Goal: Task Accomplishment & Management: Manage account settings

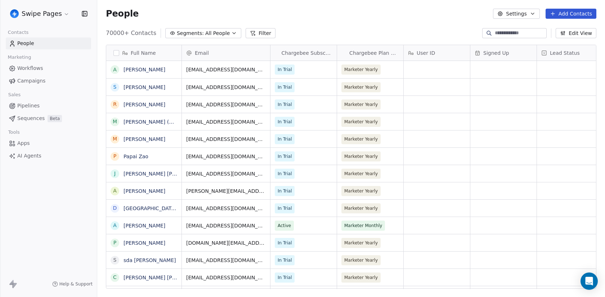
scroll to position [261, 508]
click at [56, 117] on span "Beta" at bounding box center [55, 118] width 14 height 7
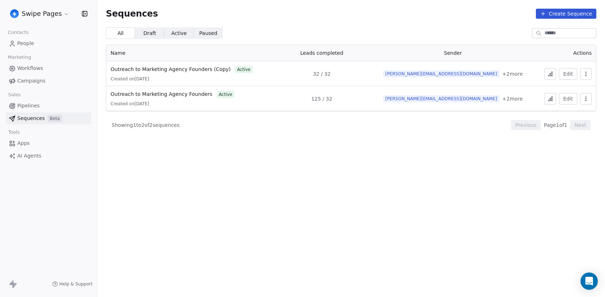
click at [41, 13] on html "Swipe Pages Contacts People Marketing Workflows Campaigns Sales Pipelines Seque…" at bounding box center [302, 148] width 605 height 297
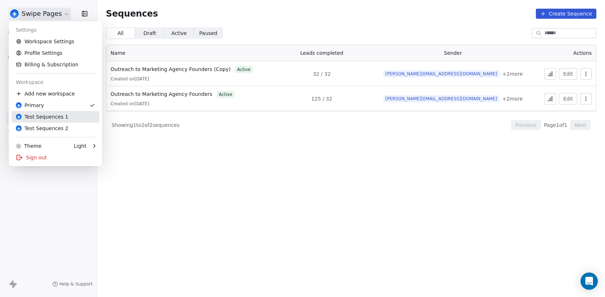
click at [55, 121] on link "Test Sequences 1" at bounding box center [56, 117] width 88 height 12
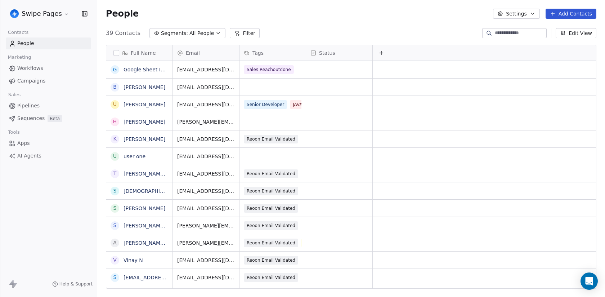
scroll to position [261, 508]
click at [65, 113] on link "Sequences Beta" at bounding box center [48, 118] width 85 height 12
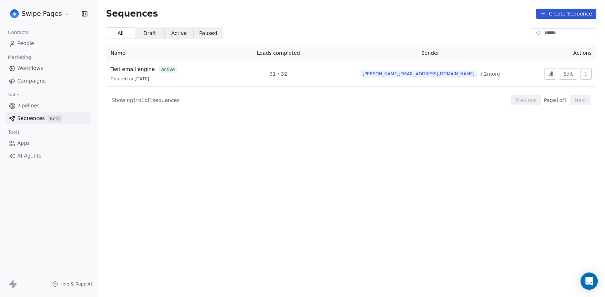
click at [49, 12] on html "Swipe Pages Contacts People Marketing Workflows Campaigns Sales Pipelines Seque…" at bounding box center [302, 148] width 605 height 297
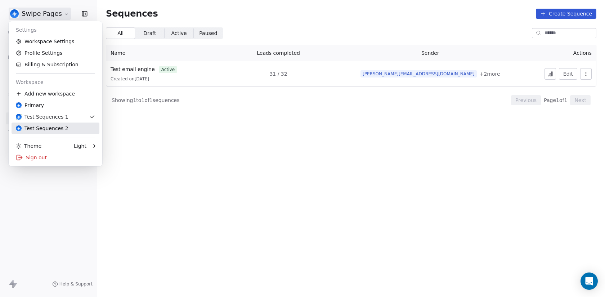
click at [62, 130] on div "Test Sequences 2" at bounding box center [42, 128] width 53 height 7
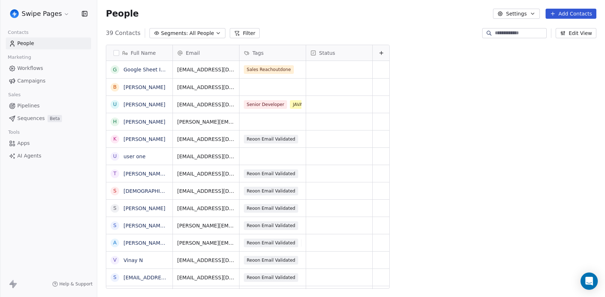
scroll to position [261, 508]
click at [57, 122] on link "Sequences Beta" at bounding box center [48, 118] width 85 height 12
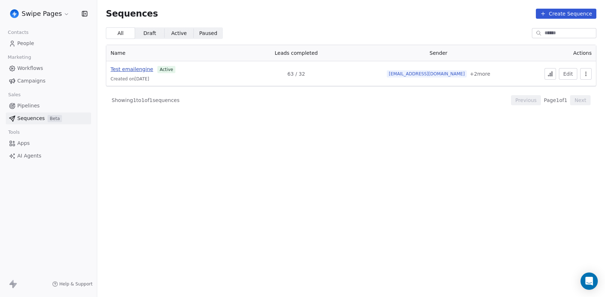
click at [138, 68] on span "Test emailengine" at bounding box center [132, 69] width 43 height 6
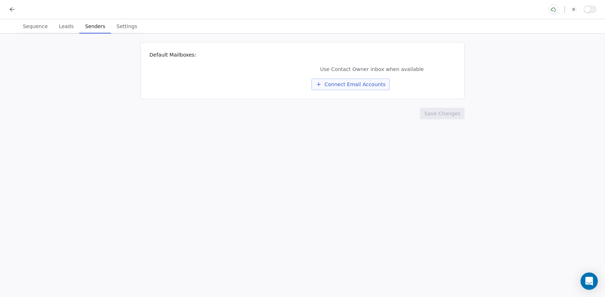
click at [95, 24] on span "Senders" at bounding box center [95, 26] width 26 height 10
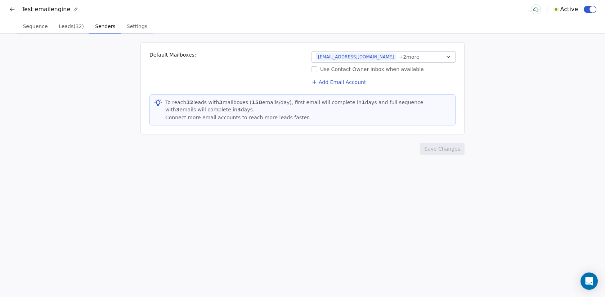
click at [64, 26] on span "Leads (32)" at bounding box center [71, 26] width 31 height 10
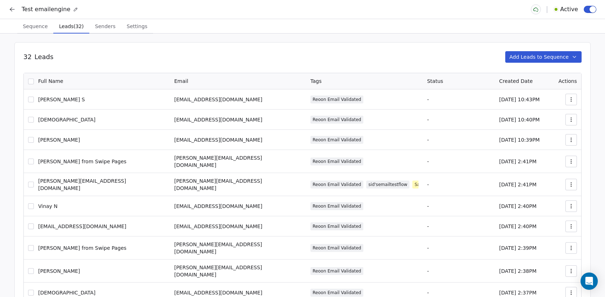
click at [36, 26] on span "Sequence" at bounding box center [35, 26] width 31 height 10
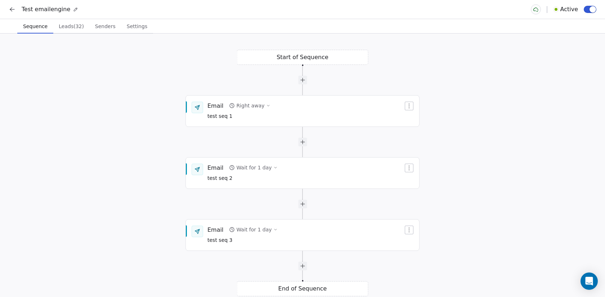
click at [15, 5] on button at bounding box center [12, 9] width 10 height 10
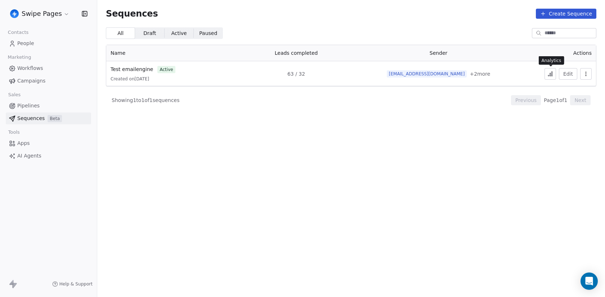
click at [553, 72] on icon at bounding box center [551, 74] width 6 height 6
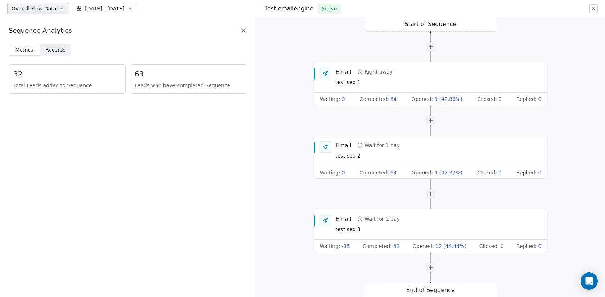
click at [58, 51] on span "Records" at bounding box center [55, 50] width 20 height 8
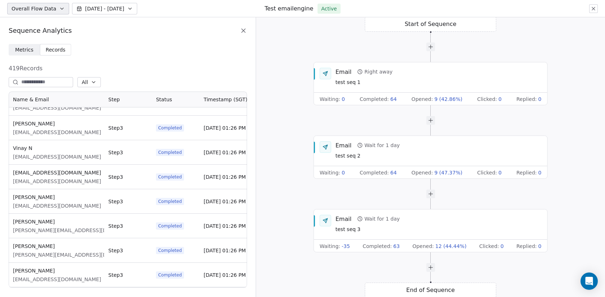
scroll to position [145, 0]
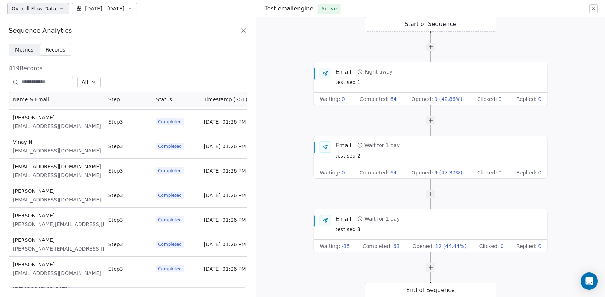
click at [66, 84] on input at bounding box center [46, 82] width 50 height 7
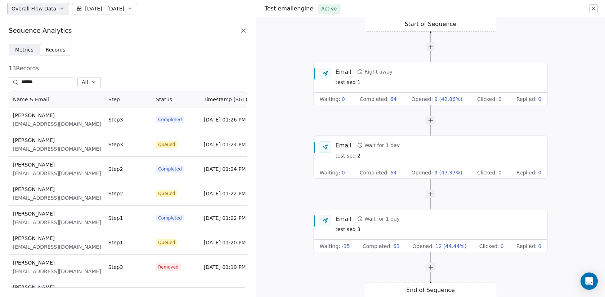
scroll to position [196, 239]
type input "******"
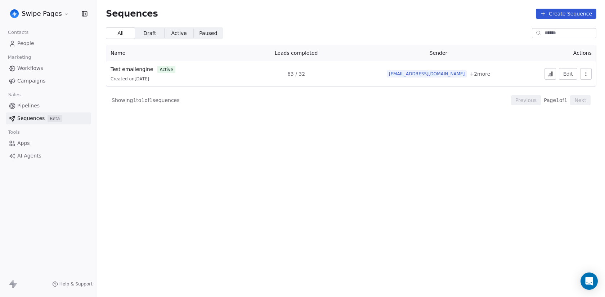
click at [53, 117] on span "Beta" at bounding box center [55, 118] width 14 height 7
click at [56, 13] on html "Swipe Pages Contacts People Marketing Workflows Campaigns Sales Pipelines Seque…" at bounding box center [302, 148] width 605 height 297
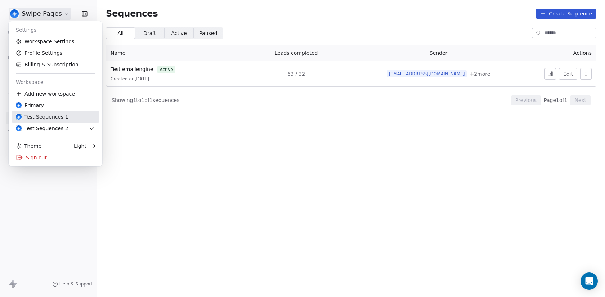
click at [67, 117] on div "Test Sequences 1" at bounding box center [55, 116] width 79 height 7
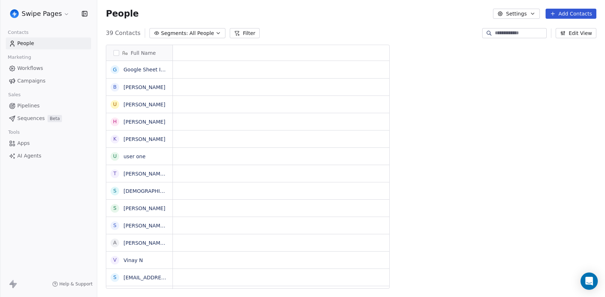
scroll to position [261, 508]
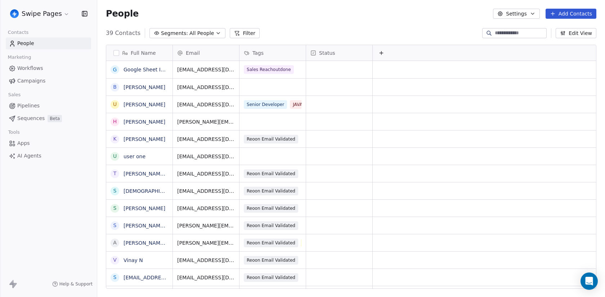
click at [51, 117] on span "Beta" at bounding box center [55, 118] width 14 height 7
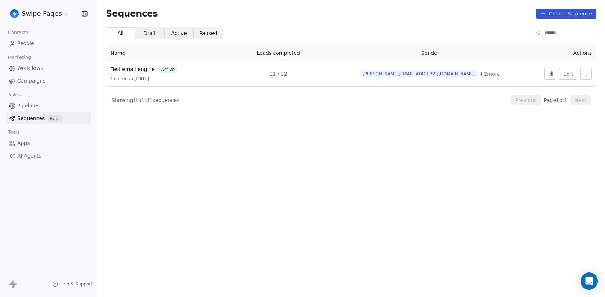
click at [589, 76] on button "button" at bounding box center [586, 74] width 12 height 12
click at [572, 104] on span "Duplicate" at bounding box center [574, 102] width 24 height 8
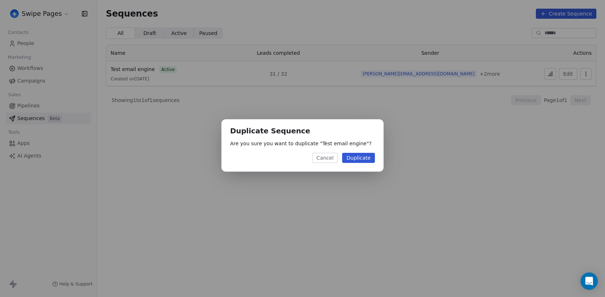
click at [355, 161] on button "Duplicate" at bounding box center [358, 158] width 33 height 10
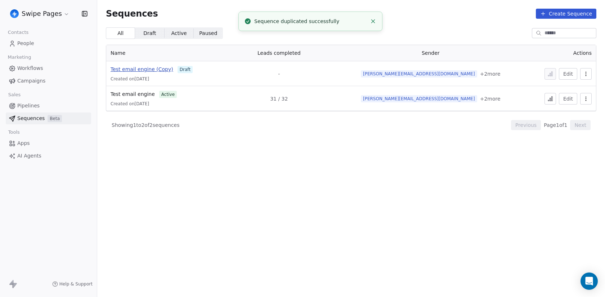
click at [148, 70] on span "Test email engine (Copy)" at bounding box center [142, 69] width 63 height 6
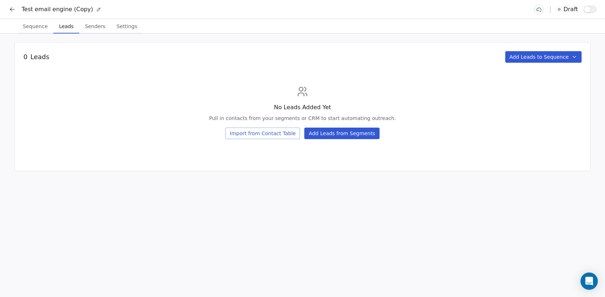
click at [62, 25] on span "Leads" at bounding box center [66, 26] width 20 height 10
click at [347, 134] on button "Add Leads from Segments" at bounding box center [341, 134] width 75 height 12
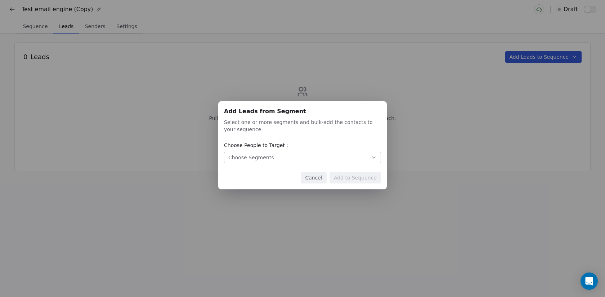
click at [289, 161] on button "Choose Segments" at bounding box center [302, 158] width 157 height 12
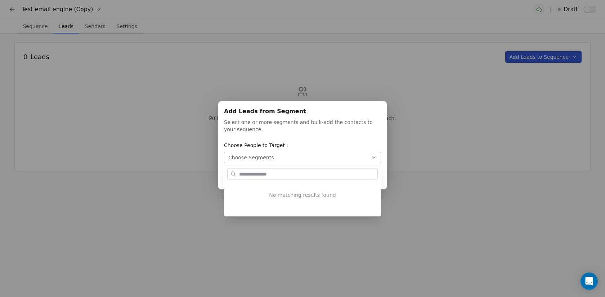
click at [370, 116] on div "Add Leads from Segment Add Leads from Segment Select one or more segments and b…" at bounding box center [302, 148] width 605 height 117
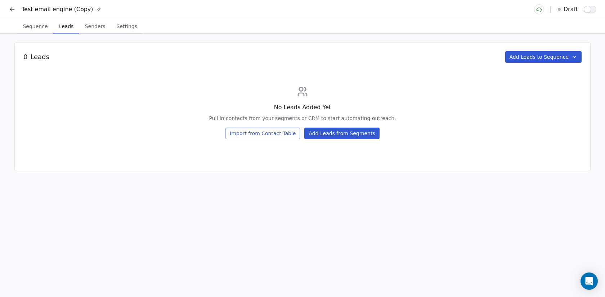
click at [270, 100] on div "Add Leads from Segment Add Leads from Segment Select one or more segments and b…" at bounding box center [302, 148] width 605 height 117
click at [525, 54] on button "Add Leads to Sequence" at bounding box center [543, 57] width 77 height 12
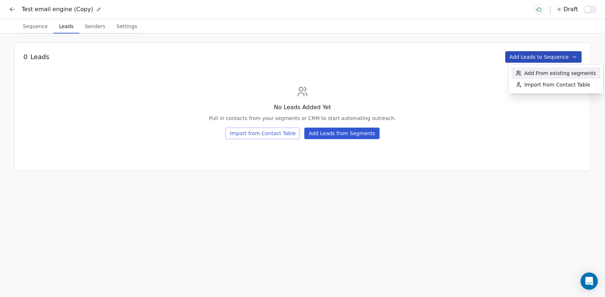
click at [527, 75] on span "Add From existing segments" at bounding box center [561, 73] width 72 height 7
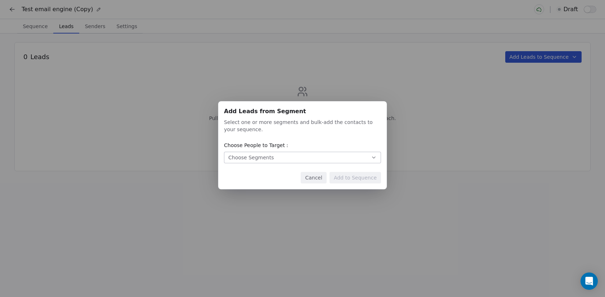
click at [314, 182] on button "Cancel" at bounding box center [314, 178] width 26 height 12
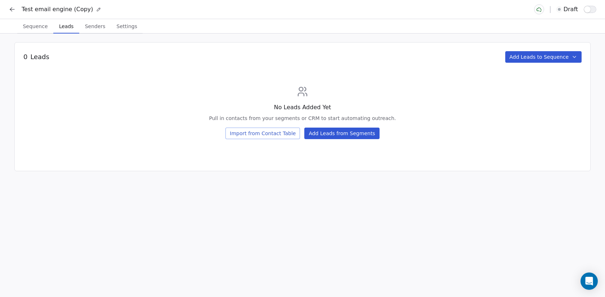
click at [518, 55] on button "Add Leads to Sequence" at bounding box center [543, 57] width 77 height 12
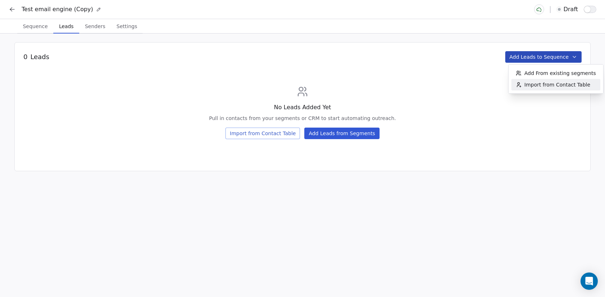
click at [521, 87] on icon "Suggestions" at bounding box center [521, 86] width 0 height 1
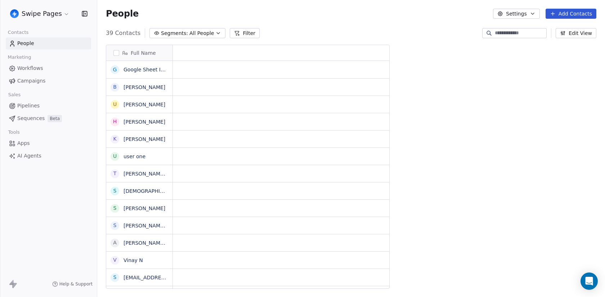
scroll to position [261, 508]
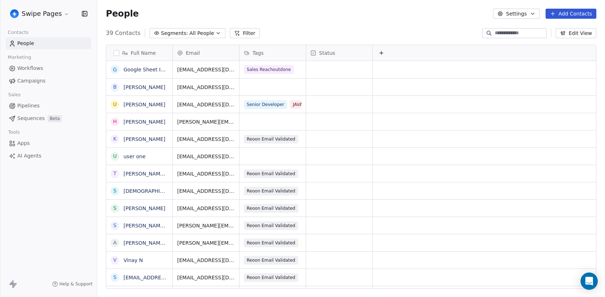
click at [116, 53] on button "button" at bounding box center [116, 53] width 6 height 6
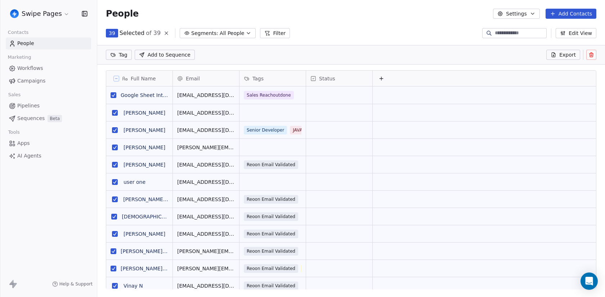
click at [116, 54] on html "Swipe Pages Contacts People Marketing Workflows Campaigns Sales Pipelines Seque…" at bounding box center [302, 148] width 605 height 297
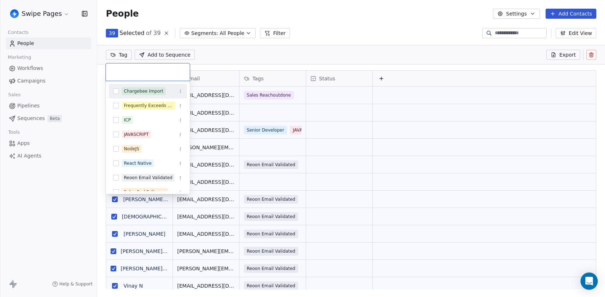
click at [114, 42] on html "Swipe Pages Contacts People Marketing Workflows Campaigns Sales Pipelines Seque…" at bounding box center [302, 148] width 605 height 297
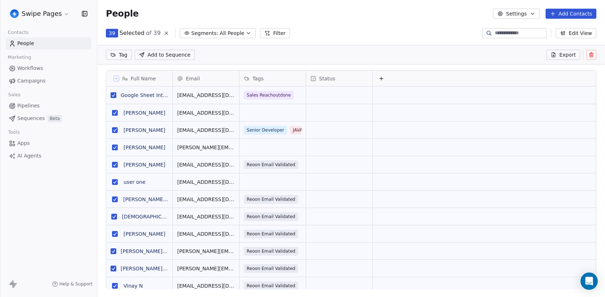
click at [115, 92] on button "grid" at bounding box center [114, 95] width 6 height 6
click at [116, 113] on button "grid" at bounding box center [115, 113] width 6 height 6
click at [114, 131] on button "grid" at bounding box center [115, 130] width 6 height 6
click at [117, 145] on button "grid" at bounding box center [115, 147] width 6 height 6
click at [115, 166] on button "grid" at bounding box center [115, 165] width 6 height 6
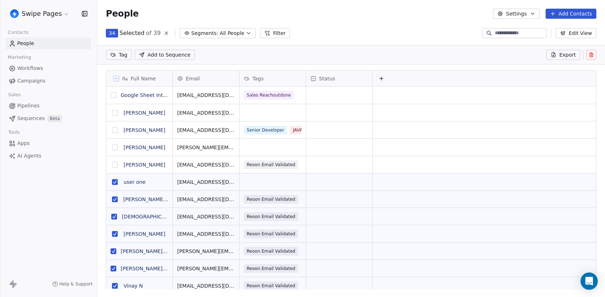
click at [115, 179] on button "grid" at bounding box center [115, 182] width 6 height 6
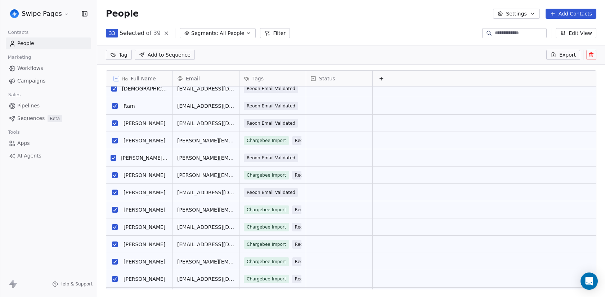
scroll to position [258, 0]
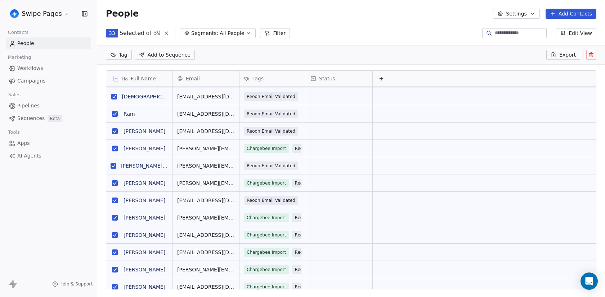
click at [116, 128] on button "grid" at bounding box center [115, 131] width 6 height 6
click at [122, 53] on html "Swipe Pages Contacts People Marketing Workflows Campaigns Sales Pipelines Seque…" at bounding box center [302, 148] width 605 height 297
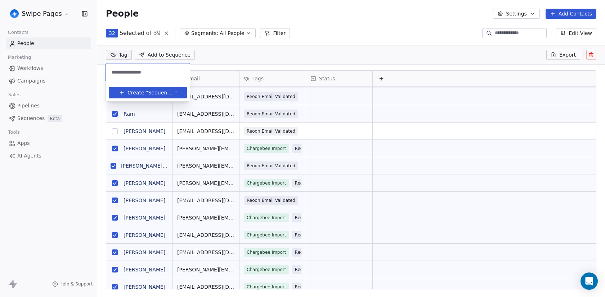
type input "**********"
click at [141, 90] on span "Create "" at bounding box center [138, 93] width 21 height 8
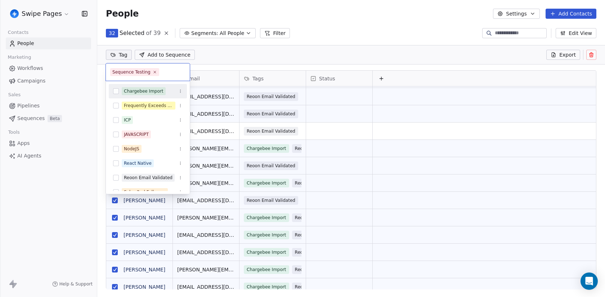
click at [267, 53] on html "Swipe Pages Contacts People Marketing Workflows Campaigns Sales Pipelines Seque…" at bounding box center [302, 148] width 605 height 297
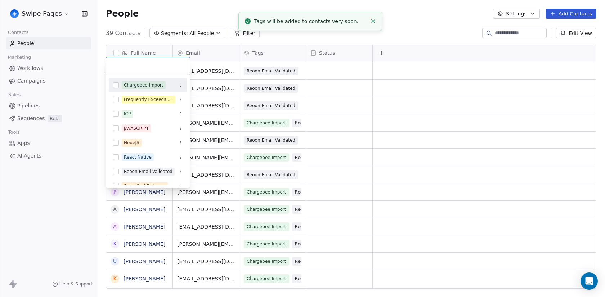
scroll to position [5, 0]
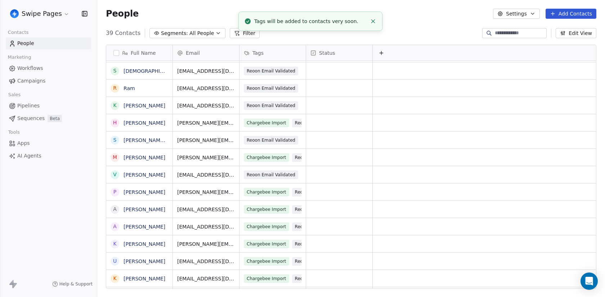
click at [242, 35] on button "Filter" at bounding box center [245, 33] width 30 height 10
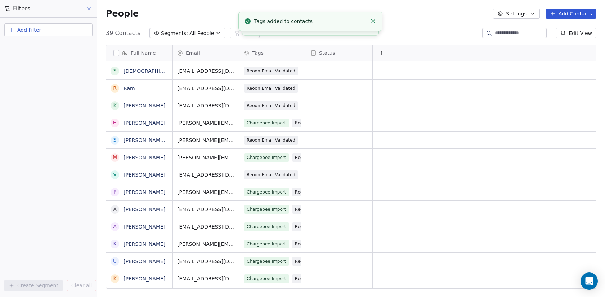
click at [69, 27] on button "Add Filter" at bounding box center [48, 29] width 88 height 13
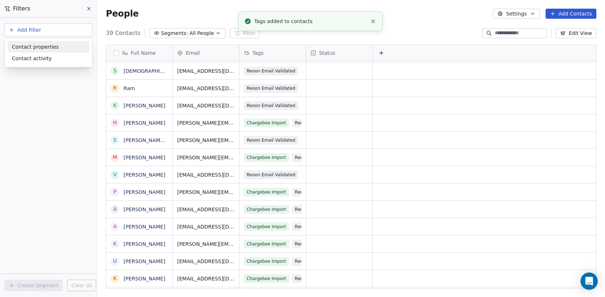
click at [55, 50] on span "Contact properties" at bounding box center [35, 47] width 47 height 8
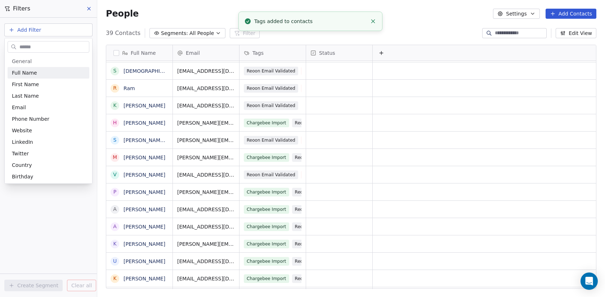
type input "*"
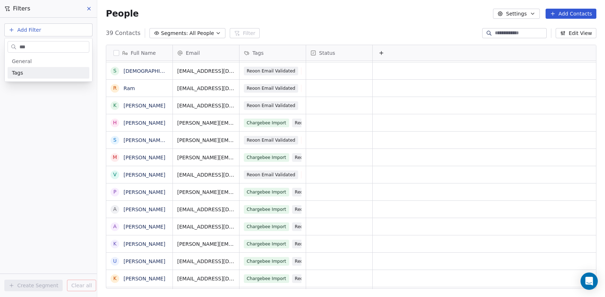
type input "***"
click at [50, 74] on div "Tags" at bounding box center [48, 72] width 73 height 7
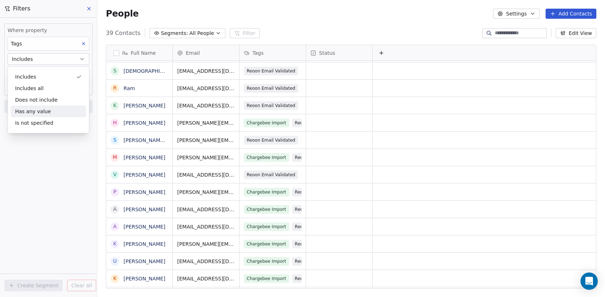
drag, startPoint x: 25, startPoint y: 156, endPoint x: 25, endPoint y: 150, distance: 5.8
click at [25, 156] on div "Where property Tags Includes Select Tags Add filter to this group Add another f…" at bounding box center [48, 157] width 97 height 279
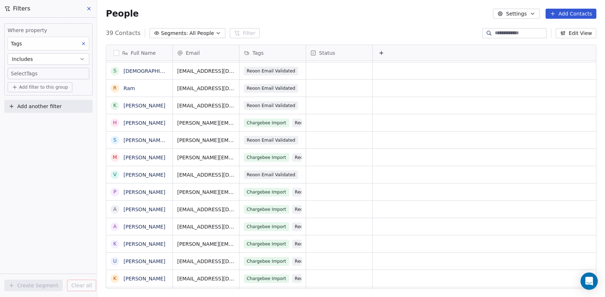
click at [37, 70] on body "Swipe Pages Contacts People Marketing Workflows Campaigns Sales Pipelines Seque…" at bounding box center [302, 148] width 605 height 297
type input "***"
click at [53, 97] on div "Sequence Testing" at bounding box center [45, 96] width 38 height 6
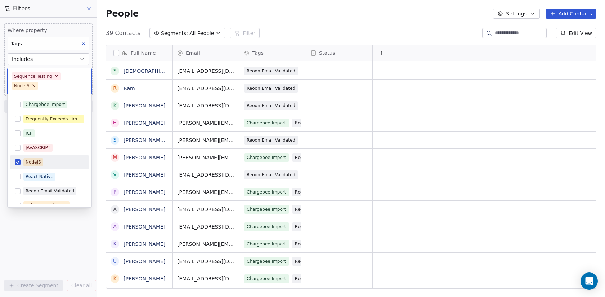
click at [53, 161] on div "NodeJS" at bounding box center [53, 162] width 61 height 8
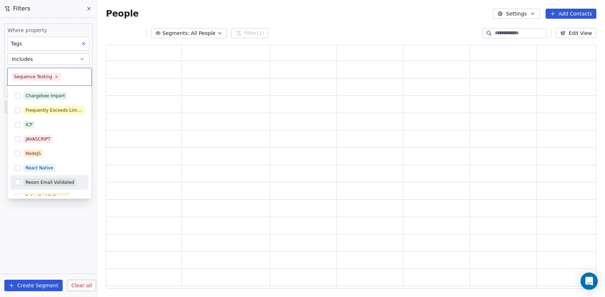
click at [44, 240] on html "Swipe Pages Contacts People Marketing Workflows Campaigns Sales Pipelines Seque…" at bounding box center [302, 148] width 605 height 297
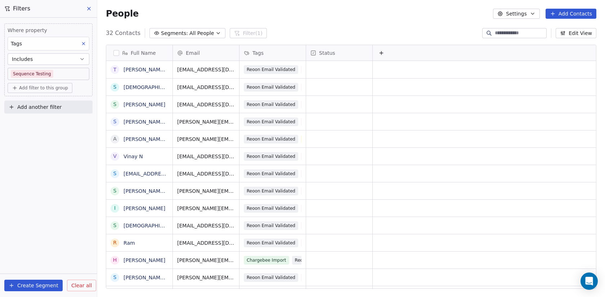
click at [43, 282] on button "Create Segment" at bounding box center [33, 286] width 58 height 12
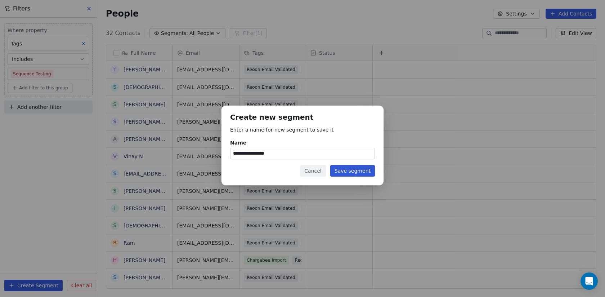
type input "**********"
click at [361, 174] on button "Save segment" at bounding box center [352, 171] width 45 height 12
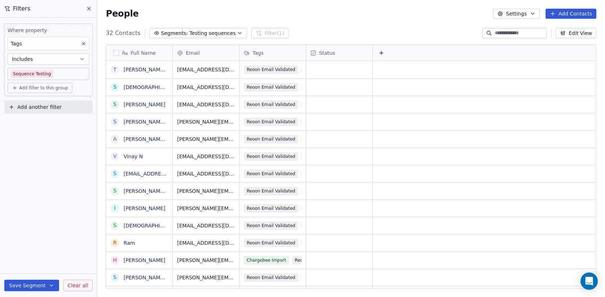
click at [86, 9] on icon at bounding box center [89, 9] width 6 height 6
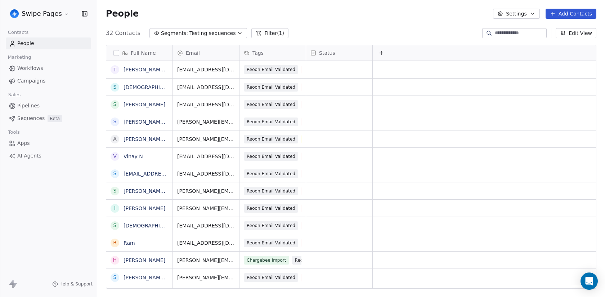
click at [47, 14] on html "Swipe Pages Contacts People Marketing Workflows Campaigns Sales Pipelines Seque…" at bounding box center [302, 148] width 605 height 297
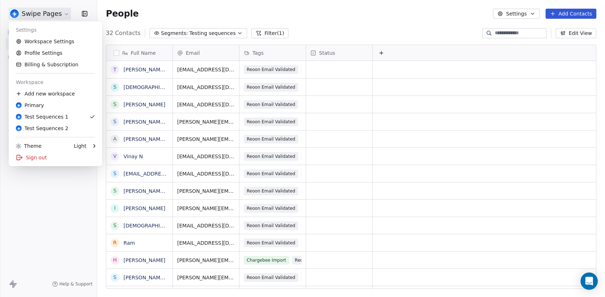
click at [47, 14] on html "Swipe Pages Contacts People Marketing Workflows Campaigns Sales Pipelines Seque…" at bounding box center [302, 148] width 605 height 297
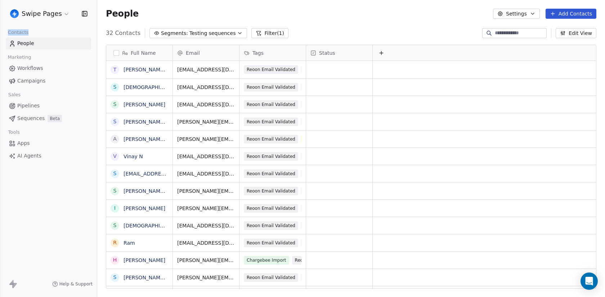
click at [46, 120] on link "Sequences Beta" at bounding box center [48, 118] width 85 height 12
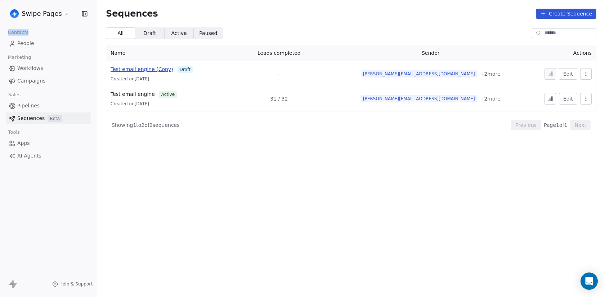
click at [152, 69] on span "Test email engine (Copy)" at bounding box center [142, 69] width 63 height 6
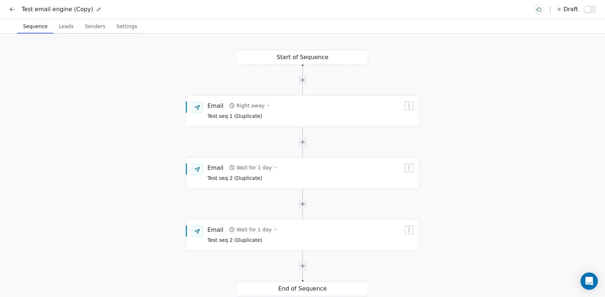
click at [72, 27] on span "Leads" at bounding box center [66, 26] width 21 height 10
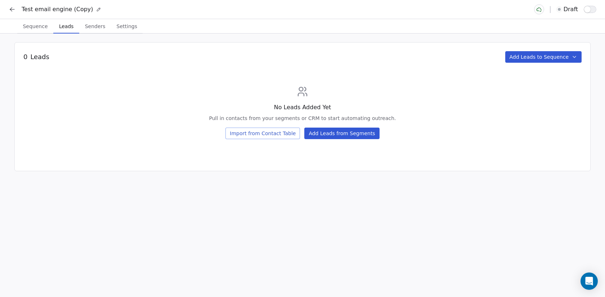
click at [13, 10] on icon at bounding box center [12, 9] width 7 height 7
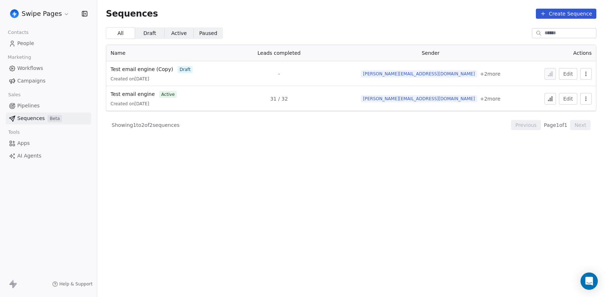
click at [32, 42] on span "People" at bounding box center [25, 44] width 17 height 8
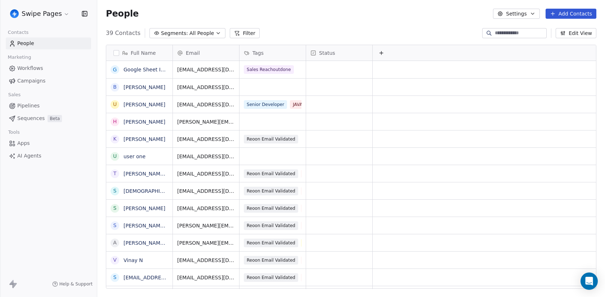
click at [37, 119] on span "Sequences" at bounding box center [30, 119] width 27 height 8
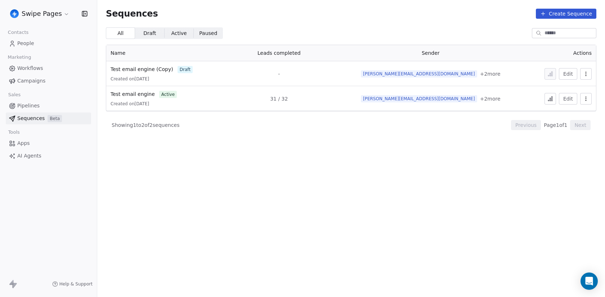
click at [150, 66] on link "Test email engine (Copy)" at bounding box center [142, 70] width 63 height 8
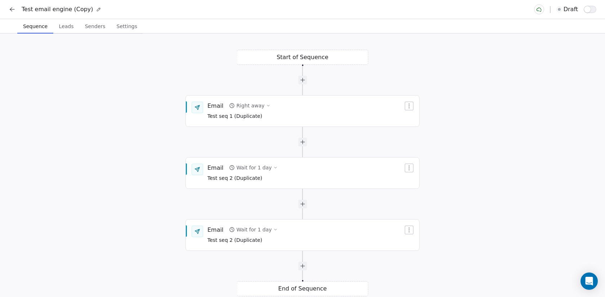
click at [69, 28] on span "Leads" at bounding box center [66, 26] width 21 height 10
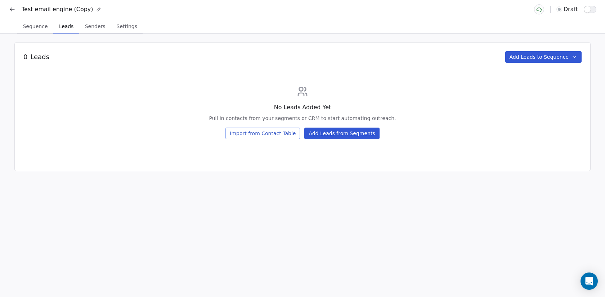
click at [338, 134] on button "Add Leads from Segments" at bounding box center [341, 134] width 75 height 12
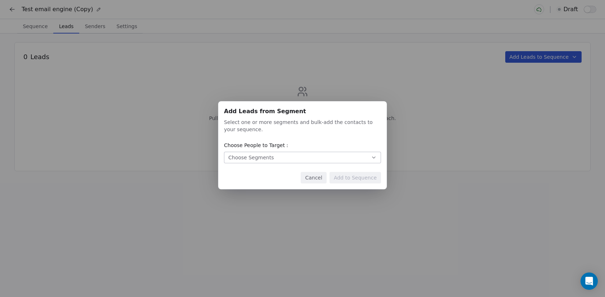
click at [312, 157] on button "Choose Segments" at bounding box center [302, 158] width 157 height 12
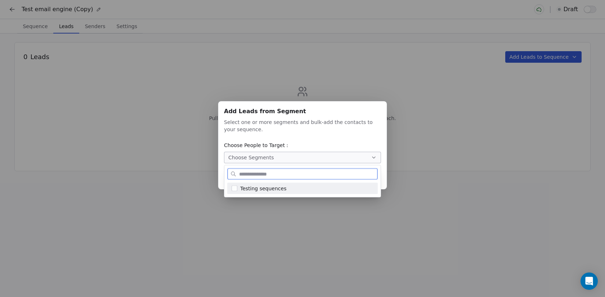
click at [307, 187] on div "Testing sequences" at bounding box center [306, 188] width 133 height 8
click at [314, 78] on div "Add Leads from Segment Add Leads from Segment Select one or more segments and b…" at bounding box center [302, 148] width 605 height 297
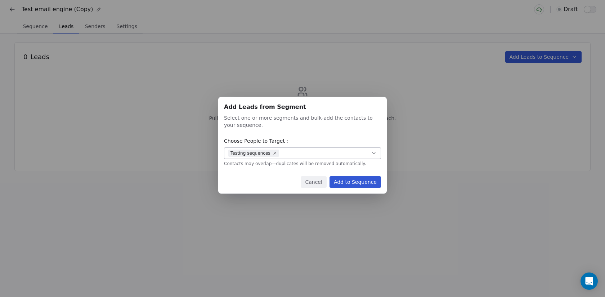
click at [344, 179] on button "Add to Sequence" at bounding box center [356, 182] width 52 height 12
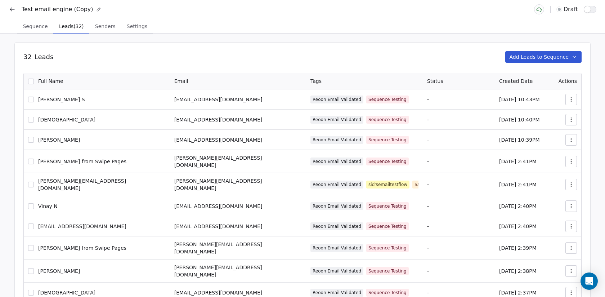
click at [36, 28] on span "Sequence" at bounding box center [35, 26] width 31 height 10
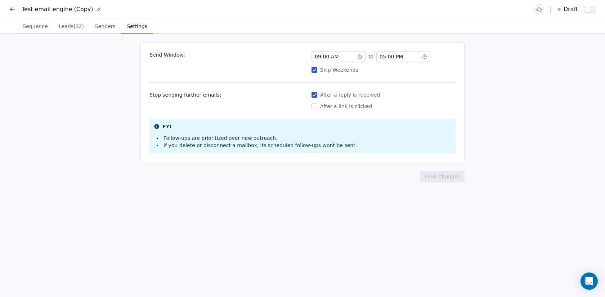
click at [130, 29] on span "Settings" at bounding box center [137, 26] width 26 height 10
click at [361, 57] on icon at bounding box center [359, 56] width 5 height 5
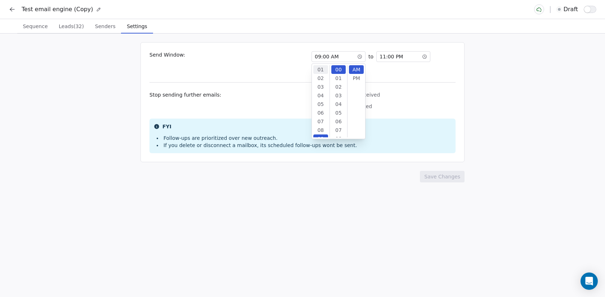
click at [321, 70] on div "01" at bounding box center [320, 69] width 15 height 9
click at [414, 64] on div "01 : 00 AM to 11 : 00 PM Skip Weekends" at bounding box center [384, 62] width 144 height 22
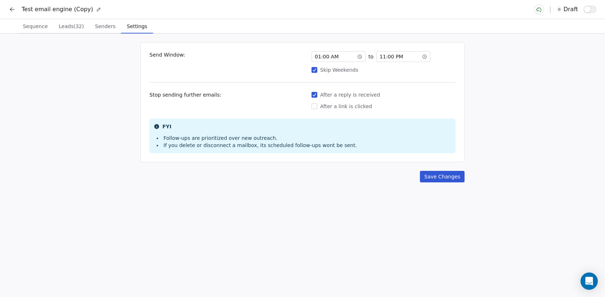
click at [316, 68] on button "Skip Weekends" at bounding box center [315, 69] width 6 height 7
click at [407, 71] on div "Skip Weekends" at bounding box center [384, 69] width 144 height 7
click at [317, 71] on button "Skip Weekends" at bounding box center [315, 69] width 6 height 7
click at [347, 71] on div "Skip Weekends" at bounding box center [384, 69] width 144 height 7
click at [317, 71] on button "Skip Weekends" at bounding box center [315, 69] width 6 height 7
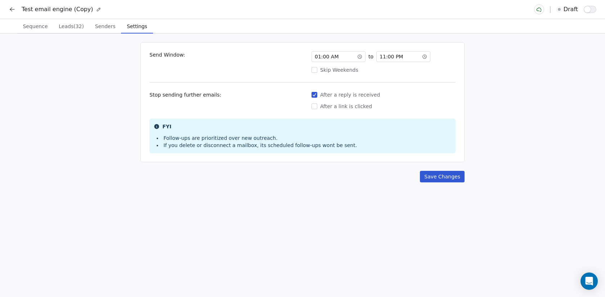
click at [439, 175] on button "Save Changes" at bounding box center [442, 177] width 45 height 12
click at [589, 9] on span "button" at bounding box center [587, 9] width 6 height 6
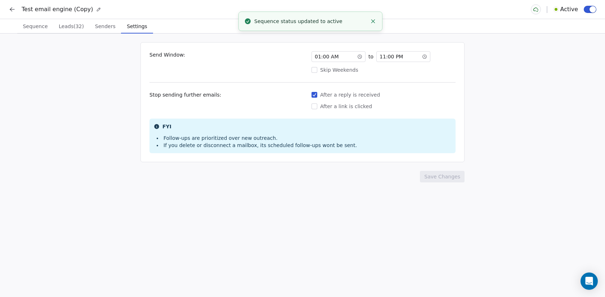
click at [13, 10] on icon at bounding box center [12, 9] width 7 height 7
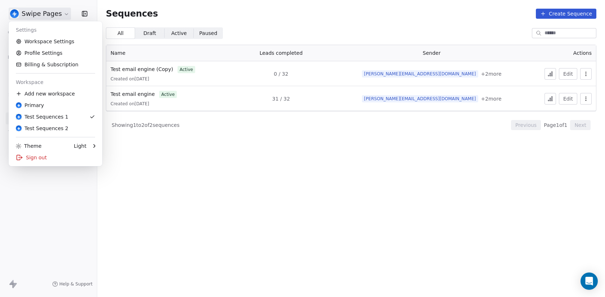
click at [44, 13] on html "Swipe Pages Contacts People Marketing Workflows Campaigns Sales Pipelines Seque…" at bounding box center [302, 148] width 605 height 297
click at [46, 125] on div "Test Sequences 2" at bounding box center [42, 128] width 53 height 7
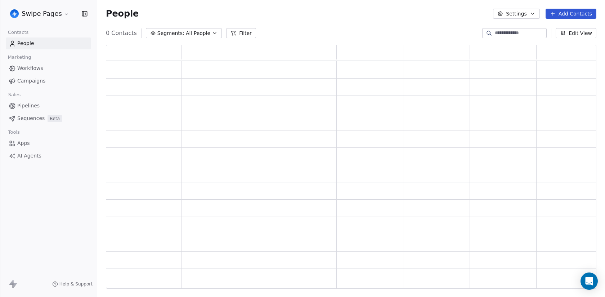
scroll to position [244, 491]
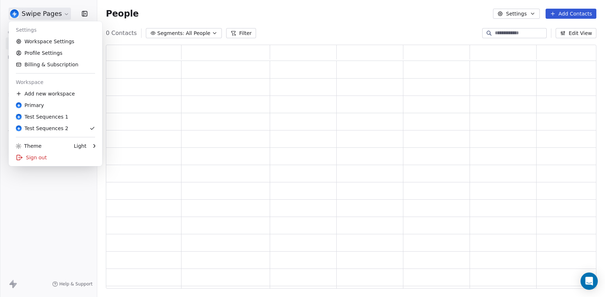
click at [43, 9] on html "Swipe Pages Contacts People Marketing Workflows Campaigns Sales Pipelines Seque…" at bounding box center [302, 148] width 605 height 297
click at [70, 105] on div "Primary" at bounding box center [55, 105] width 79 height 7
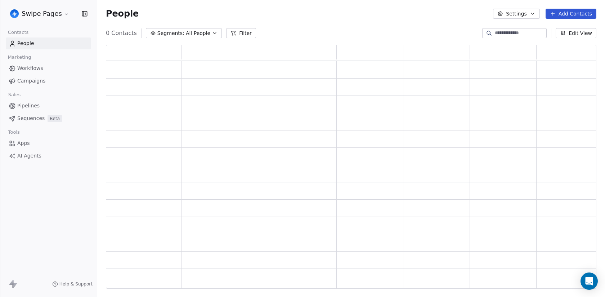
scroll to position [244, 491]
click at [43, 124] on link "Sequences Beta" at bounding box center [48, 118] width 85 height 12
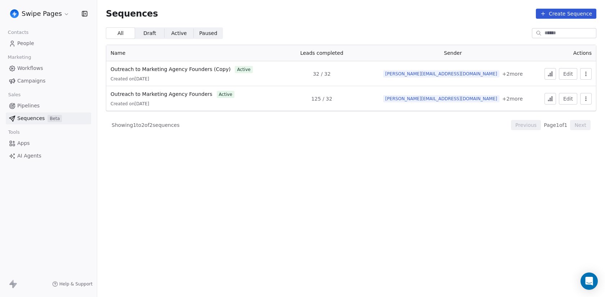
click at [589, 78] on button "button" at bounding box center [586, 74] width 12 height 12
click at [207, 70] on html "Swipe Pages Contacts People Marketing Workflows Campaigns Sales Pipelines Seque…" at bounding box center [302, 148] width 605 height 297
click at [207, 69] on span "Outreach to Marketing Agency Founders (Copy)" at bounding box center [171, 69] width 120 height 6
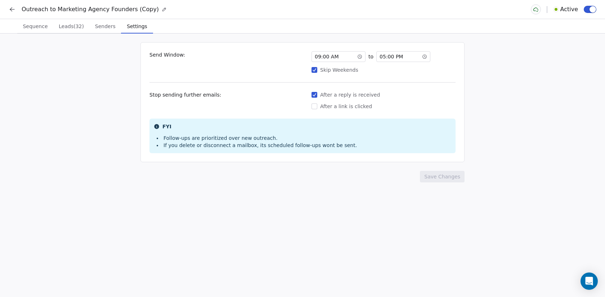
click at [127, 26] on span "Settings" at bounding box center [137, 26] width 26 height 10
click at [102, 26] on span "Senders" at bounding box center [105, 26] width 26 height 10
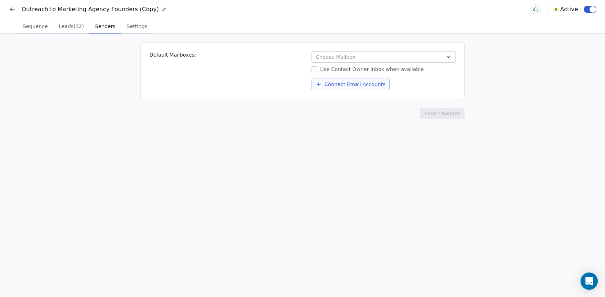
click at [70, 27] on span "Leads (32)" at bounding box center [71, 26] width 31 height 10
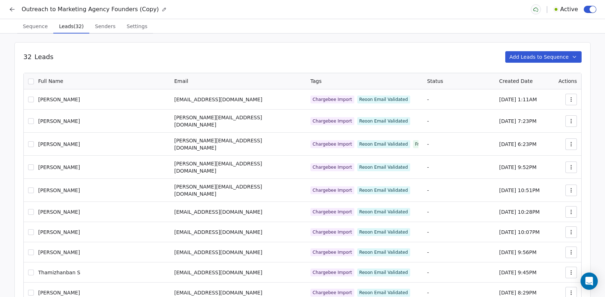
click at [585, 11] on button "button" at bounding box center [590, 9] width 13 height 7
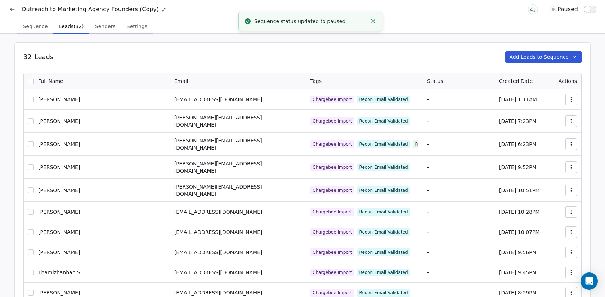
click at [35, 84] on div "Full Name" at bounding box center [97, 81] width 138 height 8
click at [33, 83] on button "button" at bounding box center [31, 82] width 6 height 6
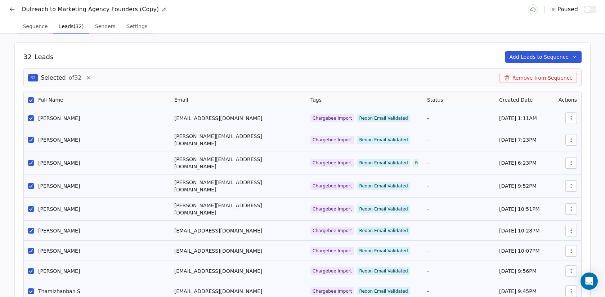
click at [530, 76] on button "Remove from Sequence" at bounding box center [538, 78] width 77 height 10
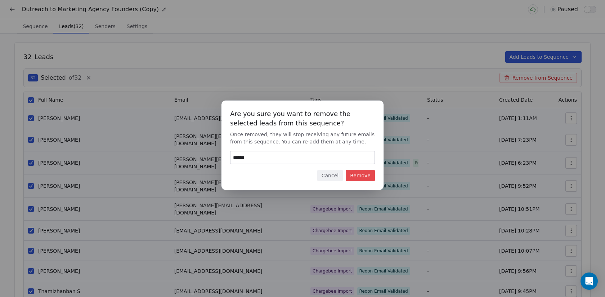
type input "******"
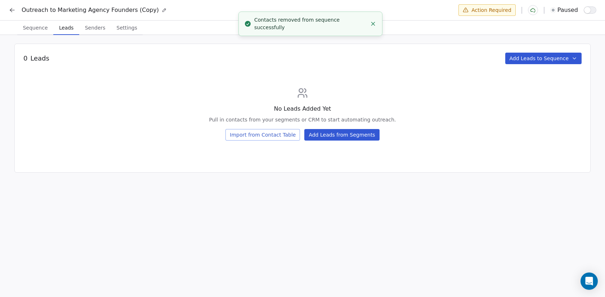
click at [360, 134] on button "Add Leads from Segments" at bounding box center [341, 135] width 75 height 12
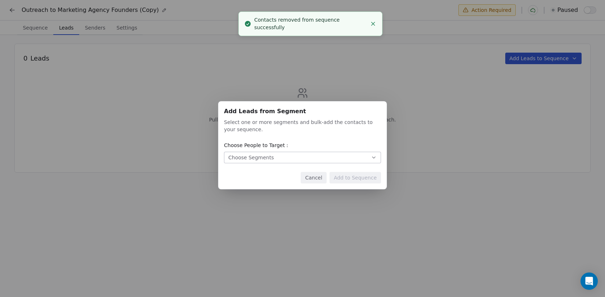
click at [312, 160] on button "Choose Segments" at bounding box center [302, 158] width 157 height 12
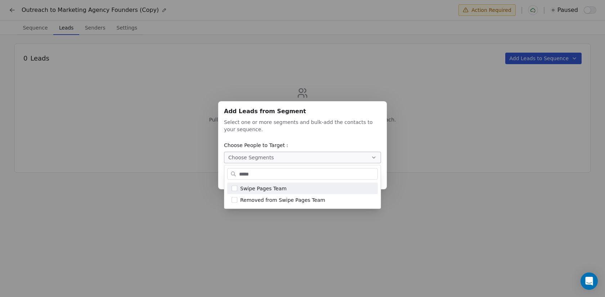
type input "*****"
click at [285, 187] on div "Swipe Pages Team" at bounding box center [306, 188] width 133 height 8
click at [277, 235] on div "Add Leads from Segment Add Leads from Segment Select one or more segments and b…" at bounding box center [302, 148] width 605 height 297
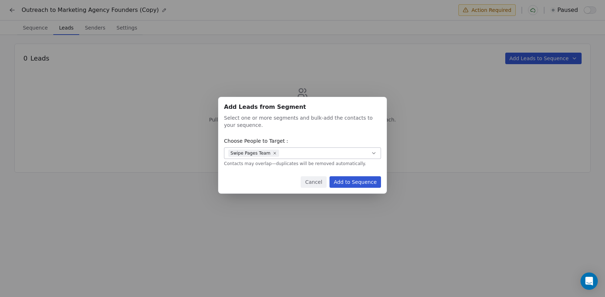
click at [353, 183] on button "Add to Sequence" at bounding box center [356, 182] width 52 height 12
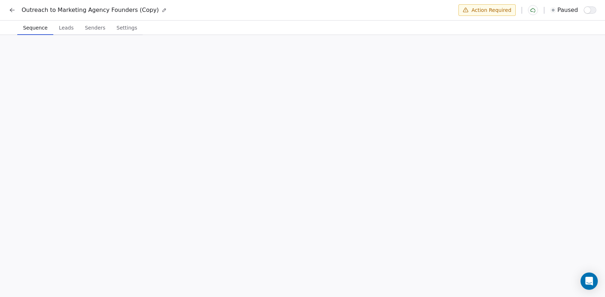
click at [41, 30] on span "Sequence" at bounding box center [35, 28] width 30 height 10
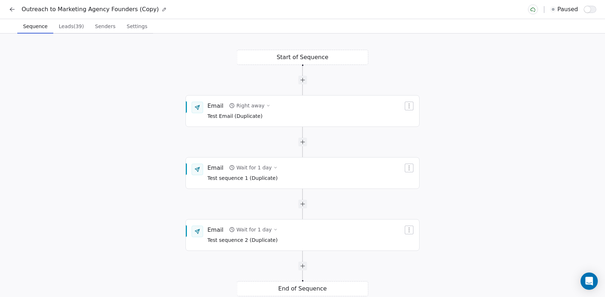
click at [79, 26] on span "Leads (39)" at bounding box center [71, 26] width 31 height 10
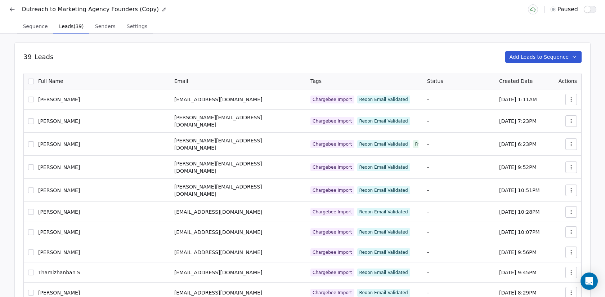
click at [33, 99] on button "button" at bounding box center [31, 100] width 6 height 6
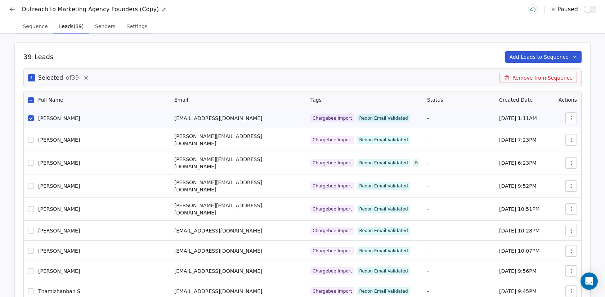
click at [30, 117] on button "button" at bounding box center [31, 118] width 6 height 6
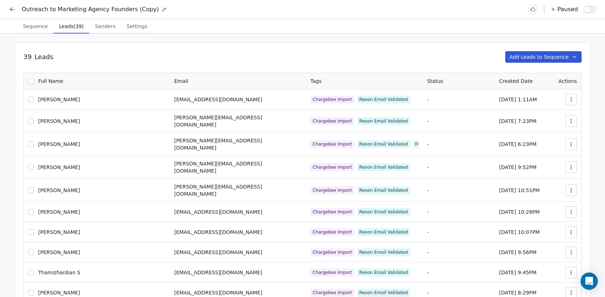
scroll to position [616, 0]
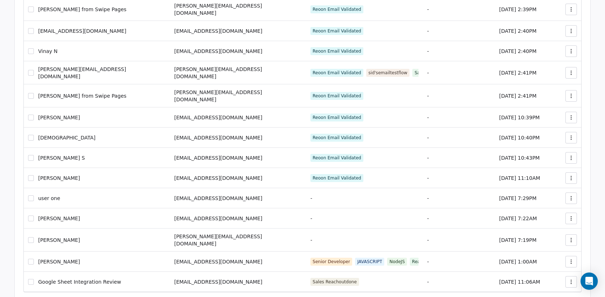
click at [28, 279] on button "button" at bounding box center [31, 282] width 6 height 6
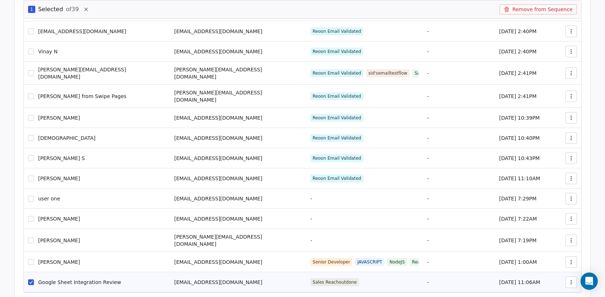
scroll to position [635, 0]
click at [29, 258] on div "Umesh Kumawat" at bounding box center [97, 261] width 138 height 7
click at [30, 237] on button "button" at bounding box center [31, 240] width 6 height 6
click at [32, 259] on button "button" at bounding box center [31, 262] width 6 height 6
click at [30, 215] on div "[PERSON_NAME]" at bounding box center [97, 218] width 138 height 7
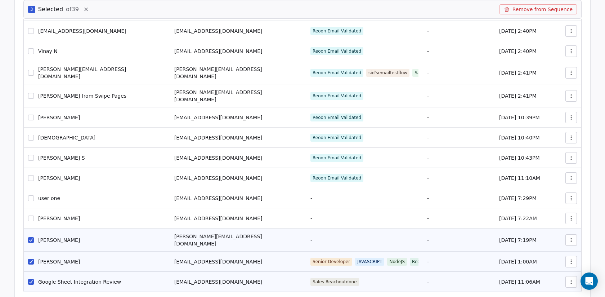
click at [31, 215] on button "button" at bounding box center [31, 218] width 6 height 6
click at [32, 195] on button "button" at bounding box center [31, 198] width 6 height 6
click at [30, 175] on button "button" at bounding box center [31, 178] width 6 height 6
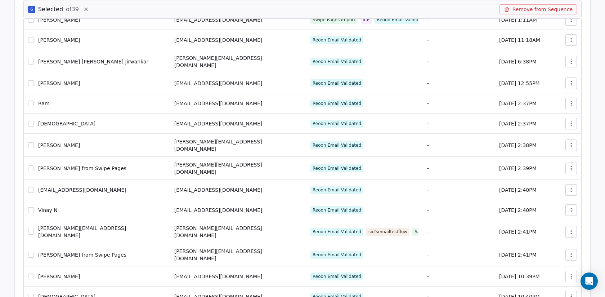
scroll to position [473, 0]
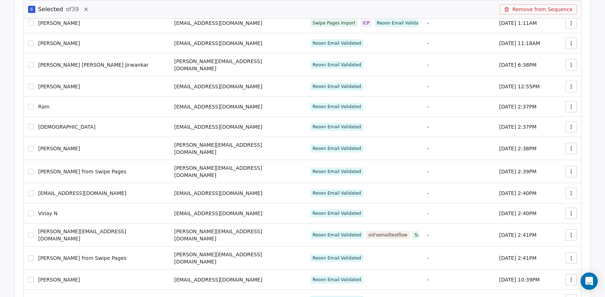
click at [30, 84] on button "button" at bounding box center [31, 87] width 6 height 6
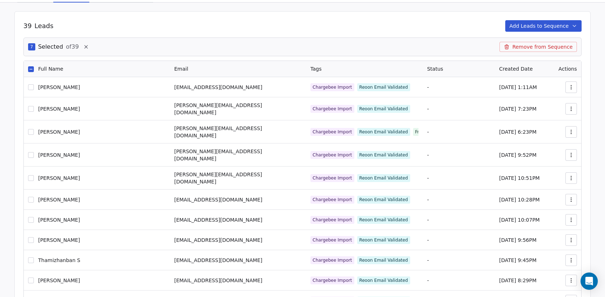
scroll to position [0, 0]
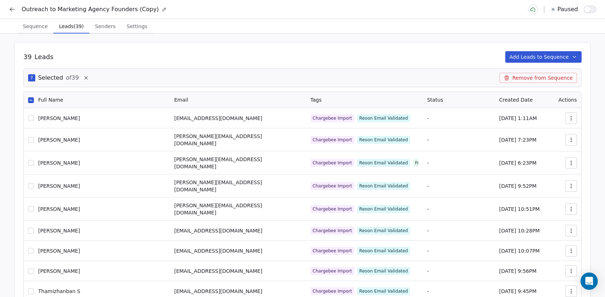
click at [527, 77] on button "Remove from Sequence" at bounding box center [538, 78] width 77 height 10
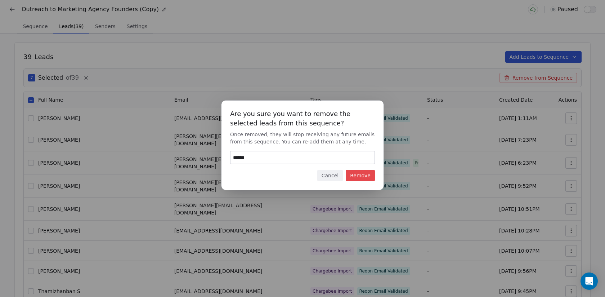
type input "******"
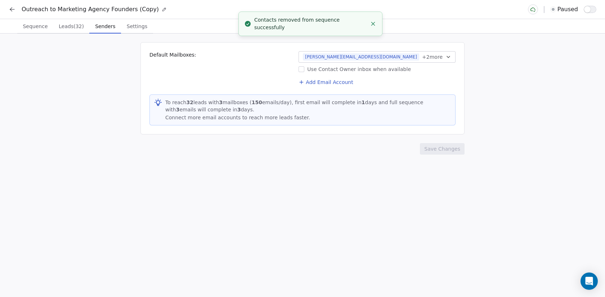
click at [105, 28] on span "Senders" at bounding box center [105, 26] width 26 height 10
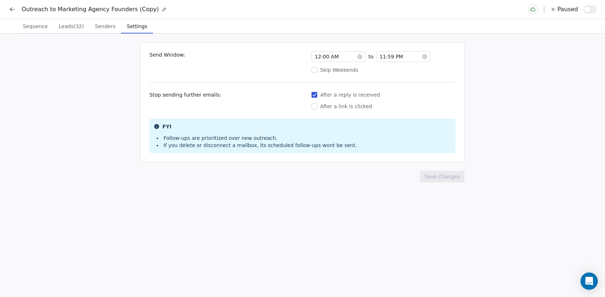
click at [127, 26] on span "Settings" at bounding box center [137, 26] width 26 height 10
click at [35, 22] on span "Sequence" at bounding box center [35, 26] width 31 height 10
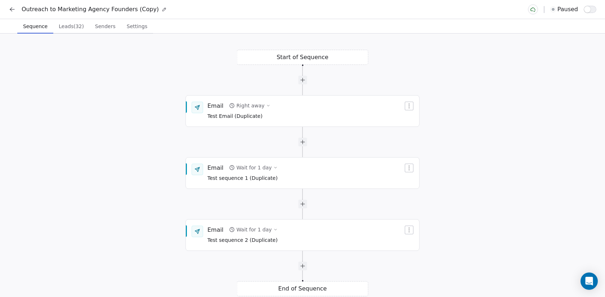
click at [590, 9] on span "button" at bounding box center [587, 9] width 6 height 6
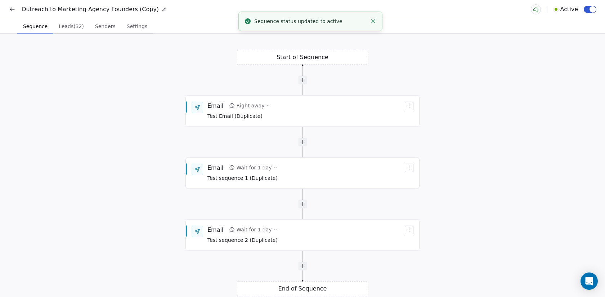
click at [15, 10] on icon at bounding box center [12, 9] width 7 height 7
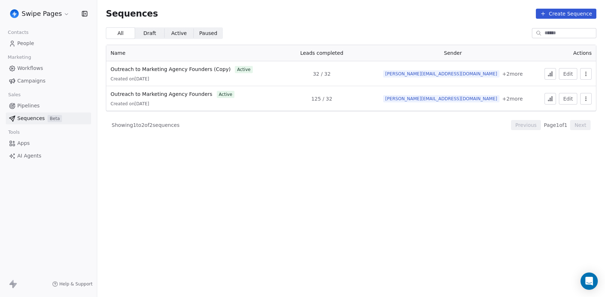
click at [136, 72] on link "Outreach to Marketing Agency Founders (Copy)" at bounding box center [171, 70] width 120 height 8
click at [546, 72] on button at bounding box center [551, 74] width 12 height 12
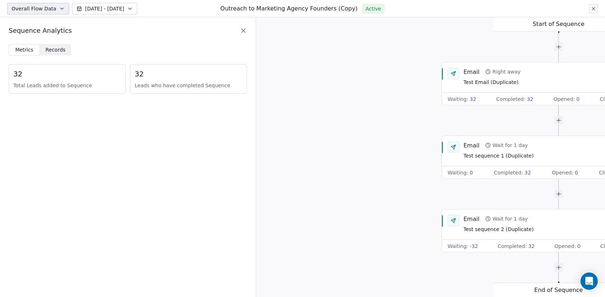
click at [65, 51] on span "Records Records" at bounding box center [55, 50] width 31 height 12
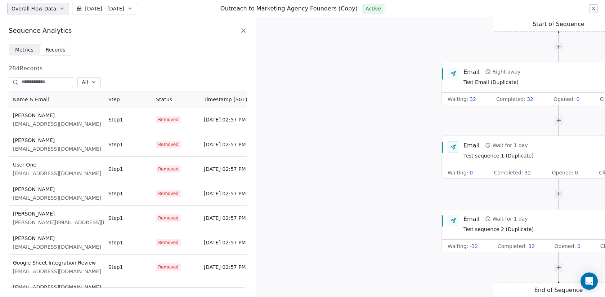
scroll to position [196, 239]
click at [467, 101] on div "Waiting : 32" at bounding box center [462, 98] width 28 height 7
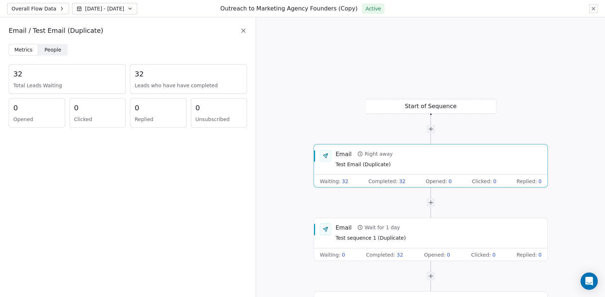
click at [52, 52] on span "People" at bounding box center [53, 50] width 17 height 8
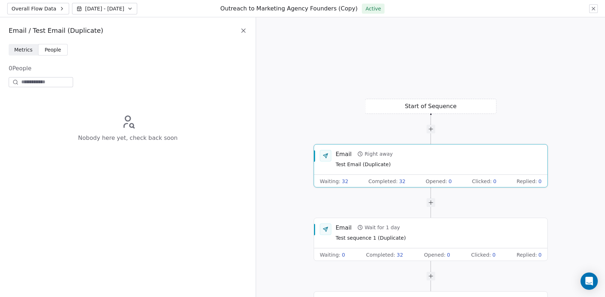
click at [243, 34] on icon at bounding box center [243, 30] width 7 height 7
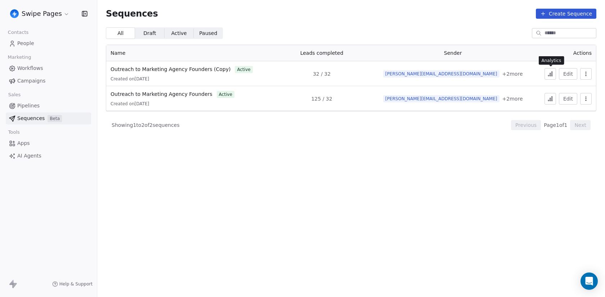
click at [549, 76] on icon at bounding box center [551, 74] width 6 height 6
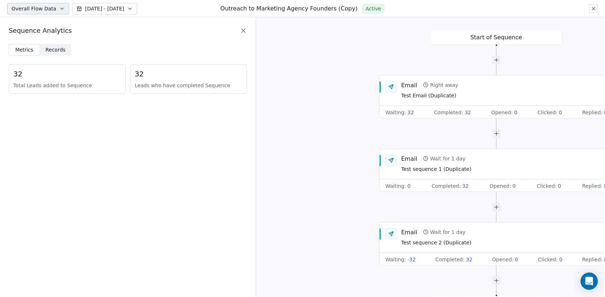
click at [361, 100] on div "Start of Sequence Email Right away Test Email (Duplicate) Waiting : 32 Complete…" at bounding box center [430, 157] width 349 height 280
click at [241, 28] on icon at bounding box center [243, 30] width 7 height 7
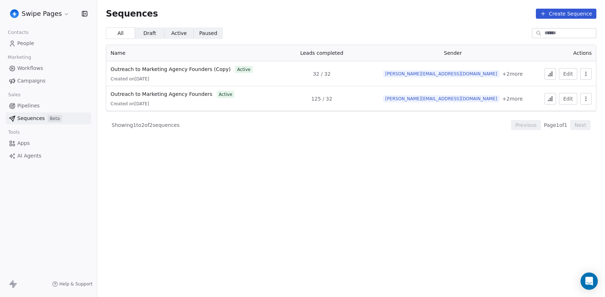
click at [53, 9] on html "Swipe Pages Contacts People Marketing Workflows Campaigns Sales Pipelines Seque…" at bounding box center [302, 148] width 605 height 297
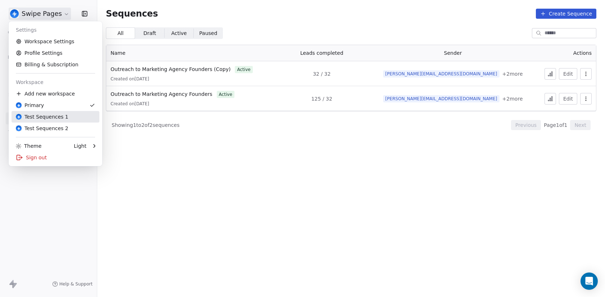
click at [67, 120] on div "Test Sequences 1" at bounding box center [55, 116] width 79 height 7
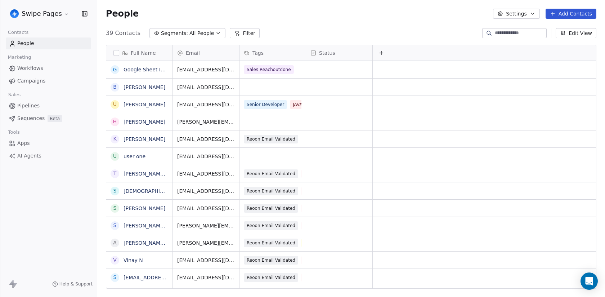
scroll to position [261, 508]
click at [49, 120] on span "Beta" at bounding box center [55, 118] width 14 height 7
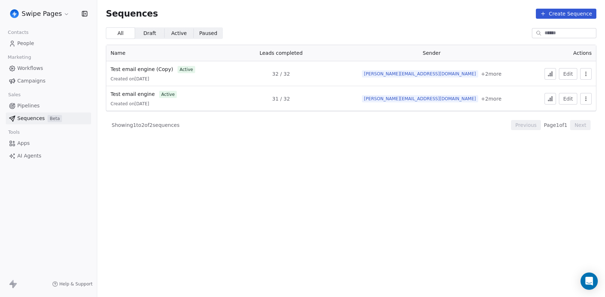
click at [150, 73] on div "Test email engine (Copy) active Created on 30 Aug 2025" at bounding box center [165, 74] width 109 height 16
click at [150, 70] on span "Test email engine (Copy)" at bounding box center [142, 69] width 63 height 6
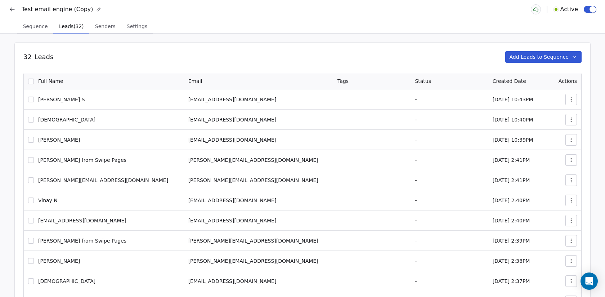
click at [69, 25] on span "Leads (32)" at bounding box center [71, 26] width 30 height 10
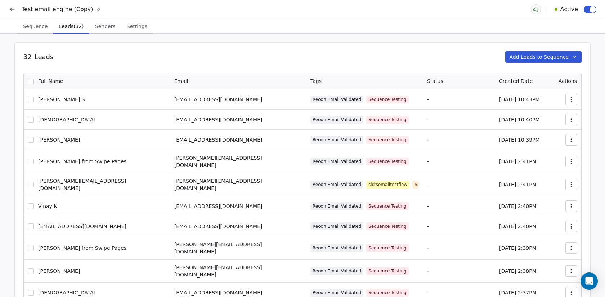
click at [33, 28] on span "Sequence" at bounding box center [35, 26] width 31 height 10
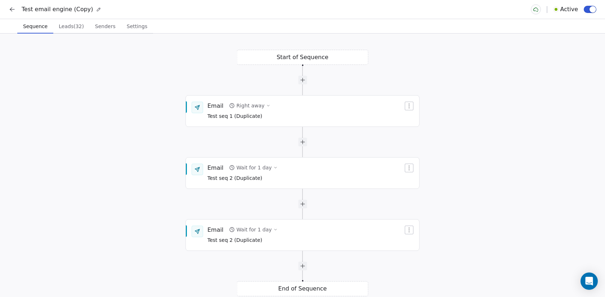
click at [11, 9] on icon at bounding box center [12, 9] width 7 height 7
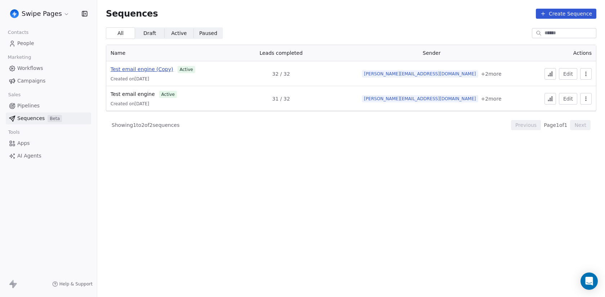
click at [138, 68] on span "Test email engine (Copy)" at bounding box center [142, 69] width 63 height 6
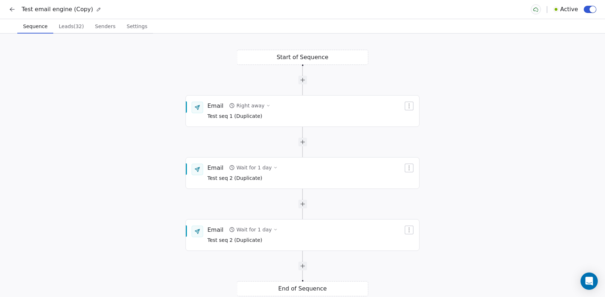
click at [15, 14] on button at bounding box center [12, 9] width 10 height 10
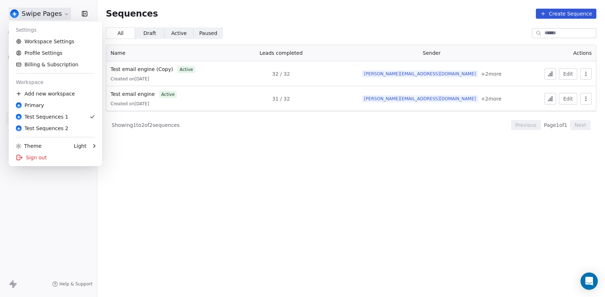
click at [38, 15] on html "Swipe Pages Contacts People Marketing Workflows Campaigns Sales Pipelines Seque…" at bounding box center [302, 148] width 605 height 297
click at [60, 126] on div "Test Sequences 2" at bounding box center [42, 128] width 53 height 7
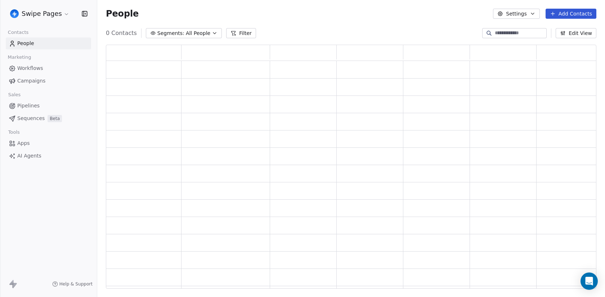
scroll to position [244, 491]
click at [45, 118] on link "Sequences Beta" at bounding box center [48, 118] width 85 height 12
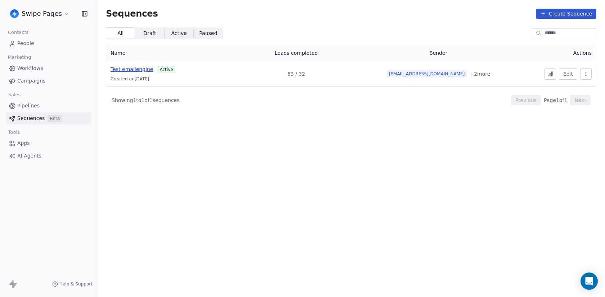
click at [139, 69] on span "Test emailengine" at bounding box center [132, 69] width 43 height 6
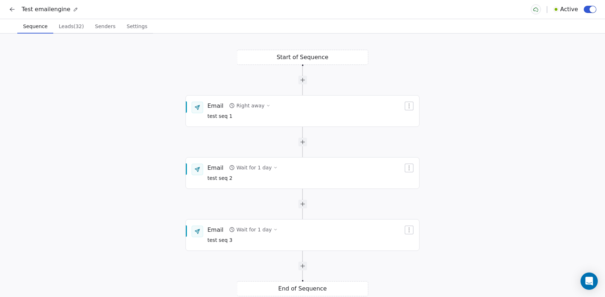
click at [12, 9] on icon at bounding box center [12, 9] width 4 height 0
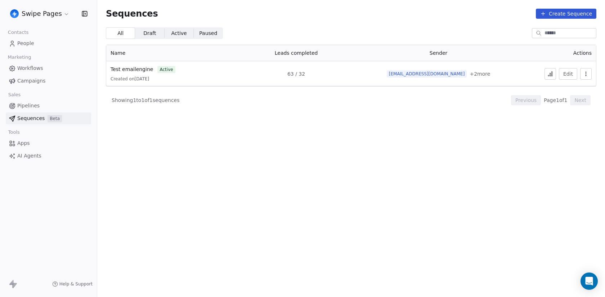
click at [26, 14] on html "Swipe Pages Contacts People Marketing Workflows Campaigns Sales Pipelines Seque…" at bounding box center [302, 148] width 605 height 297
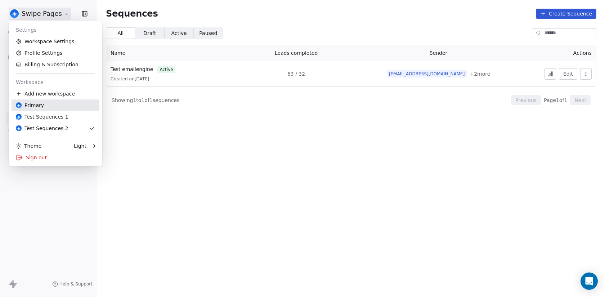
click at [48, 104] on div "Primary" at bounding box center [55, 105] width 79 height 7
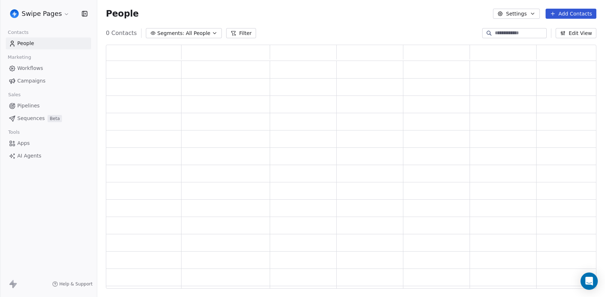
scroll to position [244, 491]
click at [30, 120] on span "Sequences" at bounding box center [30, 119] width 27 height 8
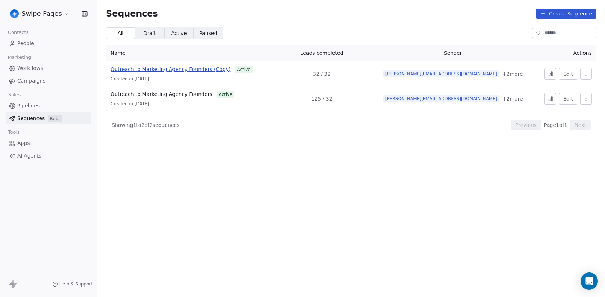
click at [163, 69] on span "Outreach to Marketing Agency Founders (Copy)" at bounding box center [171, 69] width 120 height 6
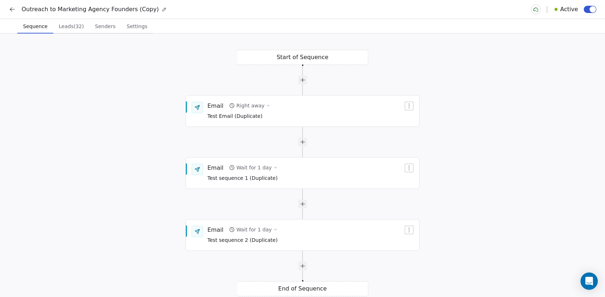
click at [16, 10] on button at bounding box center [12, 9] width 10 height 10
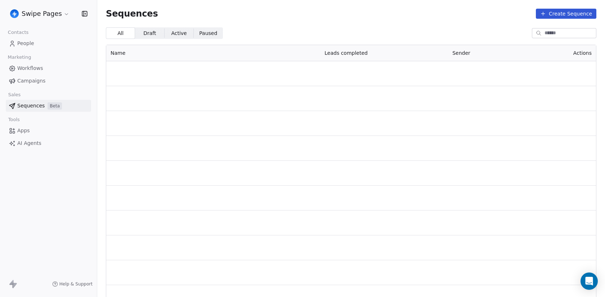
click at [16, 10] on html "Swipe Pages Contacts People Marketing Workflows Campaigns Sales Sequences Beta …" at bounding box center [302, 148] width 605 height 297
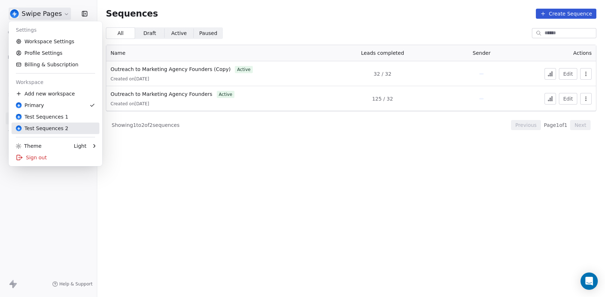
click at [42, 128] on div "Test Sequences 2" at bounding box center [42, 128] width 53 height 7
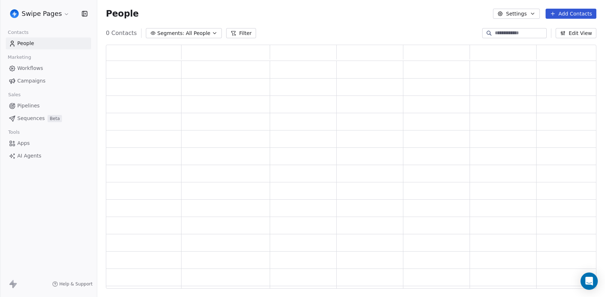
scroll to position [244, 491]
click at [47, 114] on link "Sequences Beta" at bounding box center [48, 118] width 85 height 12
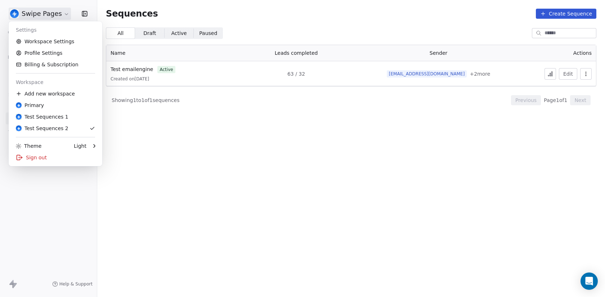
click at [54, 8] on html "Swipe Pages Contacts People Marketing Workflows Campaigns Sales Pipelines Seque…" at bounding box center [302, 148] width 605 height 297
click at [56, 114] on div "Test Sequences 1" at bounding box center [42, 116] width 53 height 7
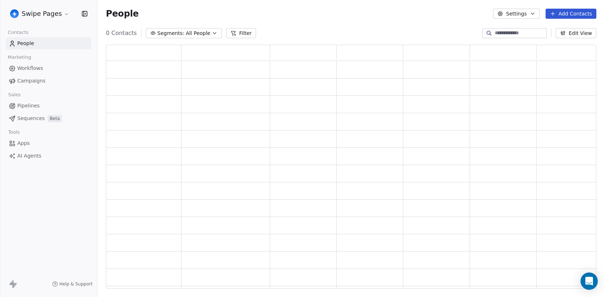
scroll to position [244, 491]
click at [344, 20] on div "People Settings Add Contacts" at bounding box center [351, 13] width 508 height 27
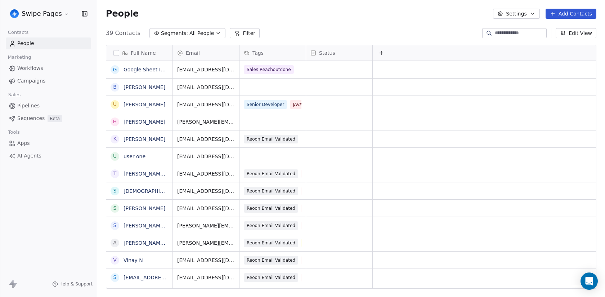
scroll to position [261, 508]
click at [21, 119] on span "Sequences" at bounding box center [30, 119] width 27 height 8
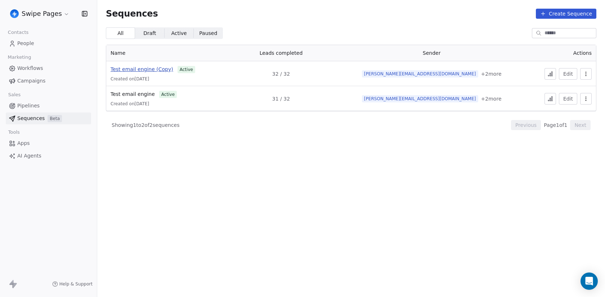
click at [152, 71] on span "Test email engine (Copy)" at bounding box center [142, 69] width 63 height 6
